Goal: Understand process/instructions

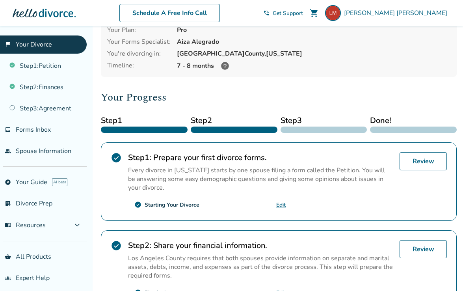
scroll to position [48, 0]
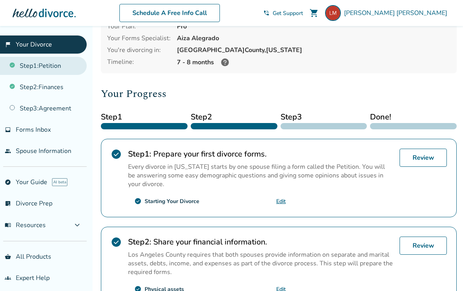
click at [53, 67] on link "Step 1 : Petition" at bounding box center [43, 66] width 87 height 18
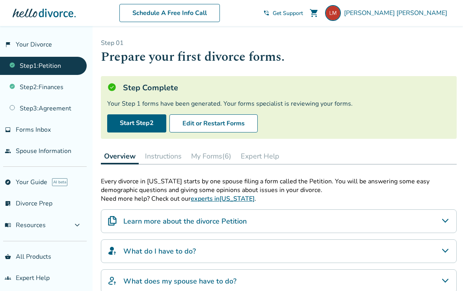
click at [168, 158] on button "Instructions" at bounding box center [163, 156] width 43 height 16
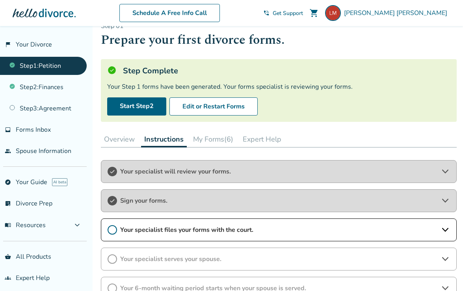
scroll to position [33, 0]
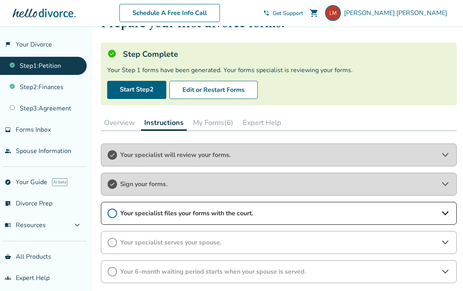
click at [218, 122] on button "My Forms (6)" at bounding box center [213, 123] width 46 height 16
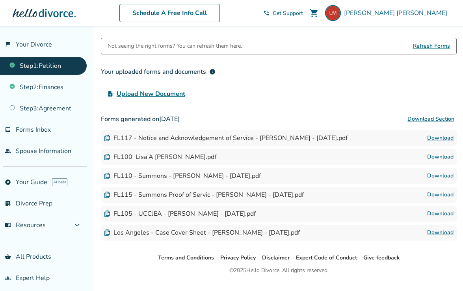
scroll to position [139, 0]
click at [105, 156] on img at bounding box center [107, 156] width 6 height 6
click at [108, 156] on img at bounding box center [107, 156] width 6 height 6
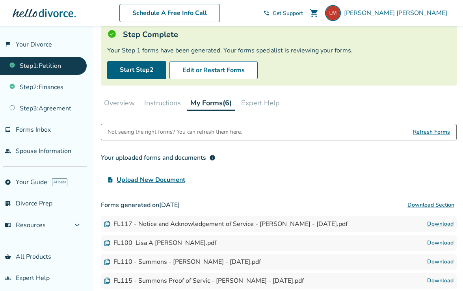
scroll to position [52, 0]
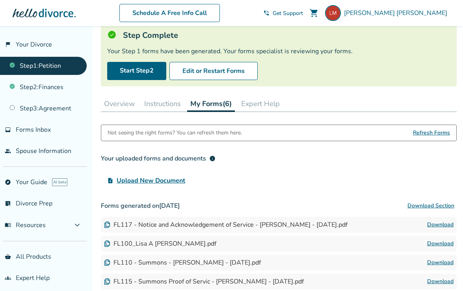
click at [163, 100] on button "Instructions" at bounding box center [162, 104] width 43 height 16
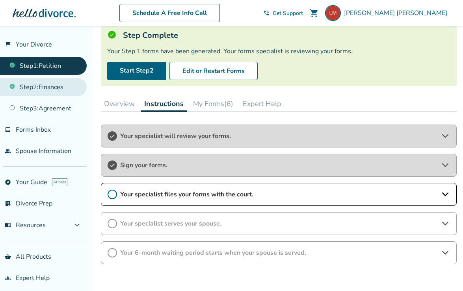
click at [61, 88] on link "Step 2 : Finances" at bounding box center [43, 87] width 87 height 18
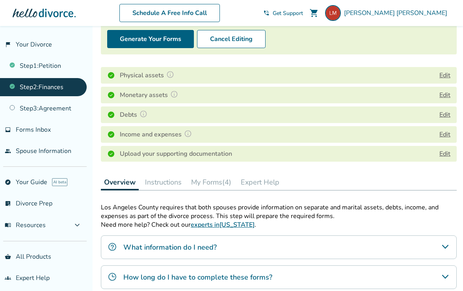
scroll to position [124, 0]
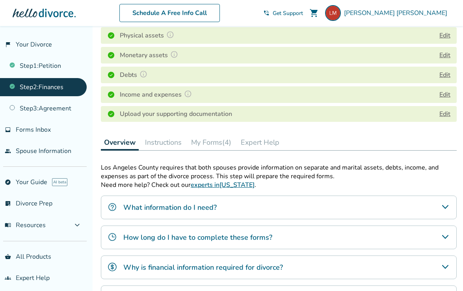
click at [165, 143] on button "Instructions" at bounding box center [163, 142] width 43 height 16
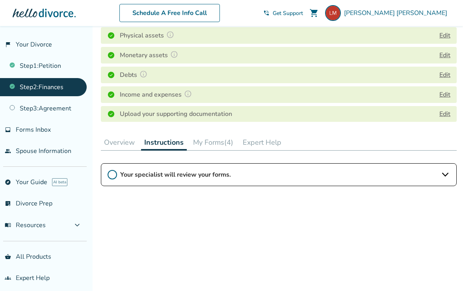
click at [128, 141] on button "Overview" at bounding box center [119, 142] width 37 height 16
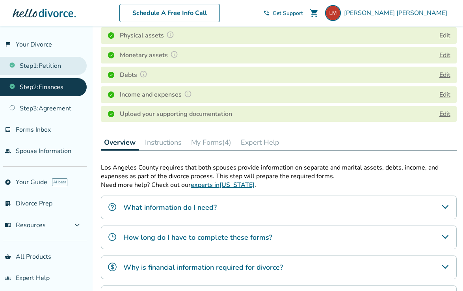
click at [70, 70] on link "Step 1 : Petition" at bounding box center [43, 66] width 87 height 18
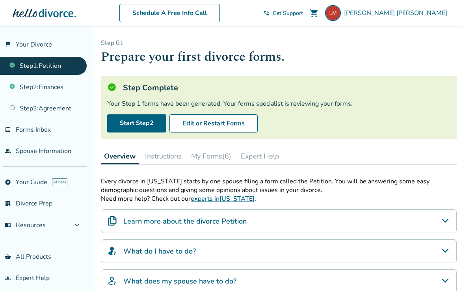
click at [212, 157] on button "My Forms (6)" at bounding box center [211, 156] width 46 height 16
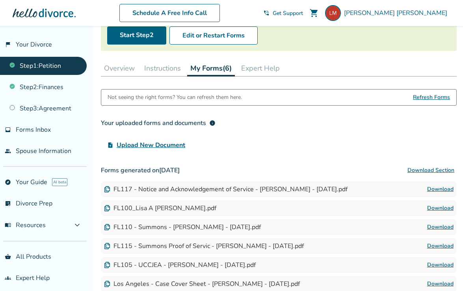
scroll to position [121, 0]
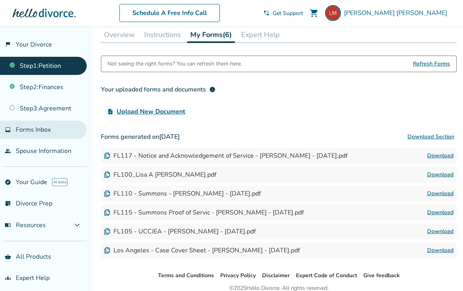
click at [33, 131] on span "Forms Inbox" at bounding box center [33, 129] width 35 height 9
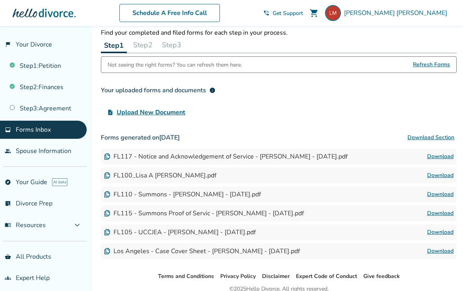
scroll to position [65, 0]
